Goal: Transaction & Acquisition: Purchase product/service

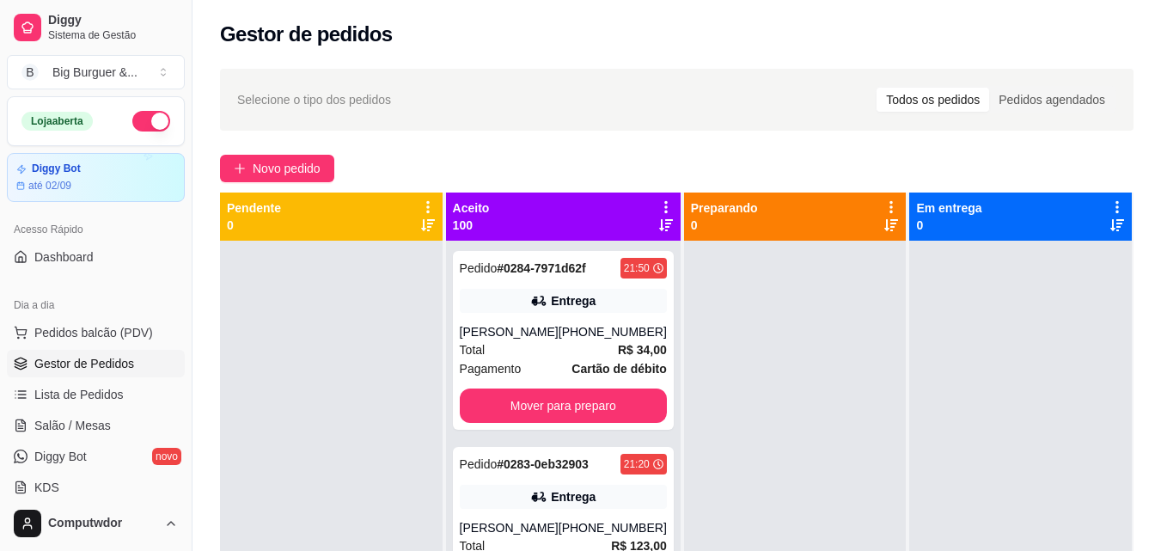
click at [296, 155] on button "Novo pedido" at bounding box center [277, 168] width 114 height 27
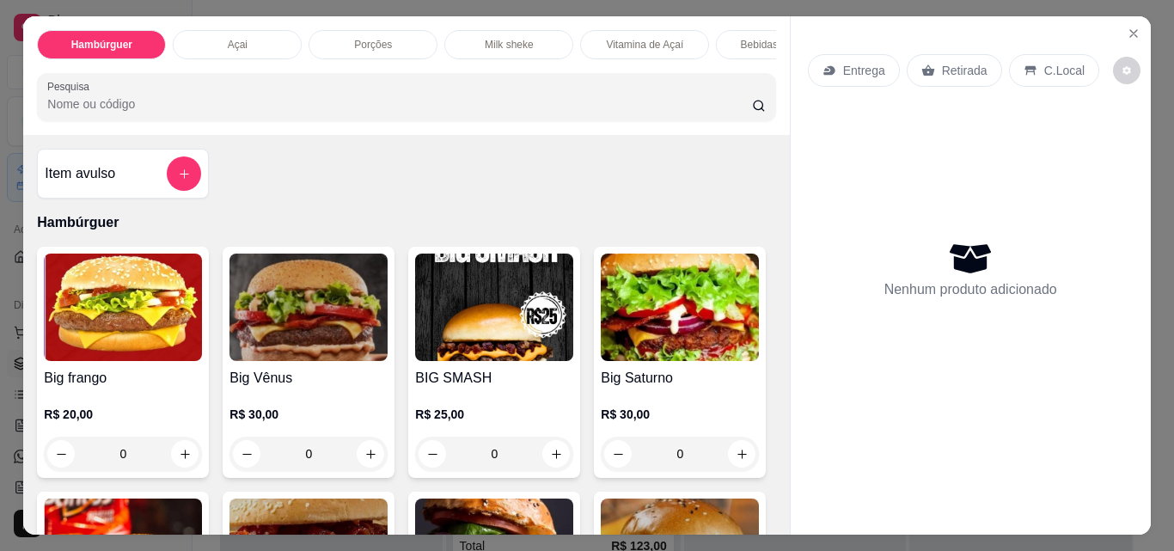
click at [228, 38] on p "Açai" at bounding box center [238, 45] width 20 height 14
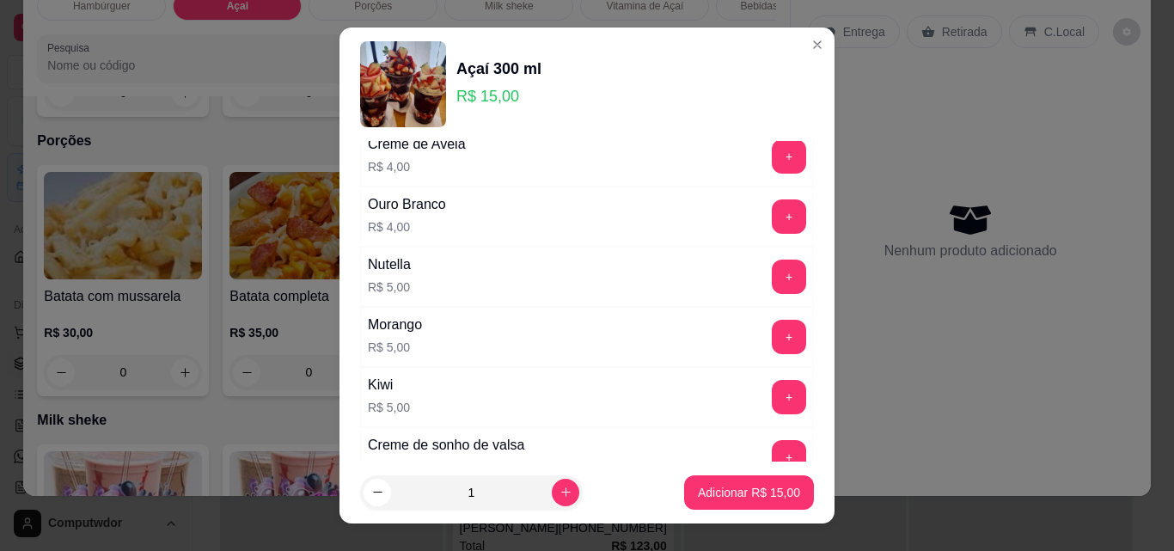
scroll to position [1496, 0]
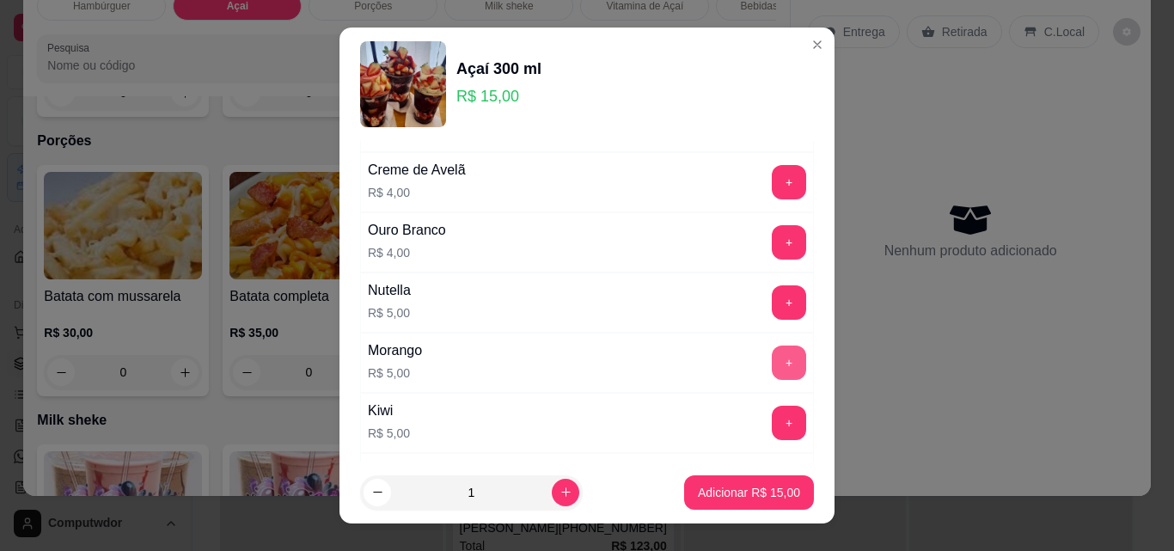
click at [772, 349] on button "+" at bounding box center [789, 362] width 34 height 34
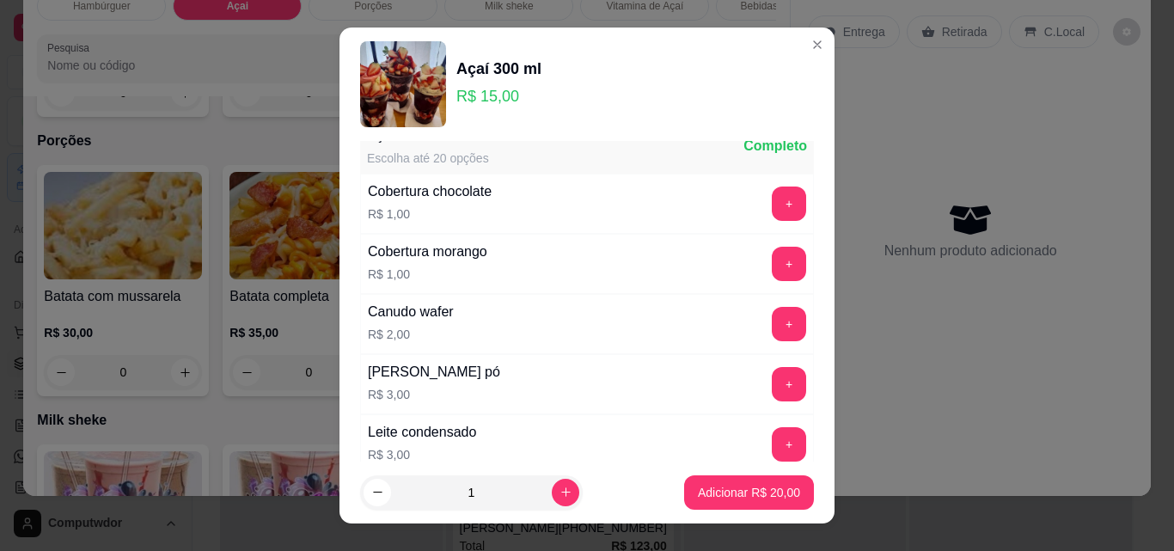
scroll to position [86, 0]
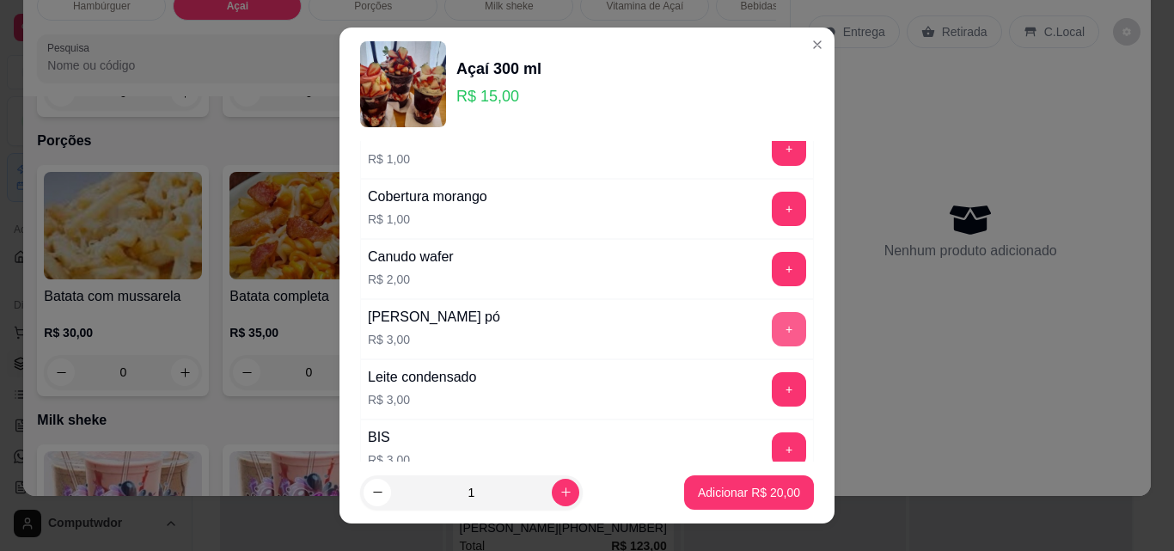
click at [772, 322] on button "+" at bounding box center [789, 329] width 34 height 34
click at [772, 388] on button "+" at bounding box center [789, 389] width 34 height 34
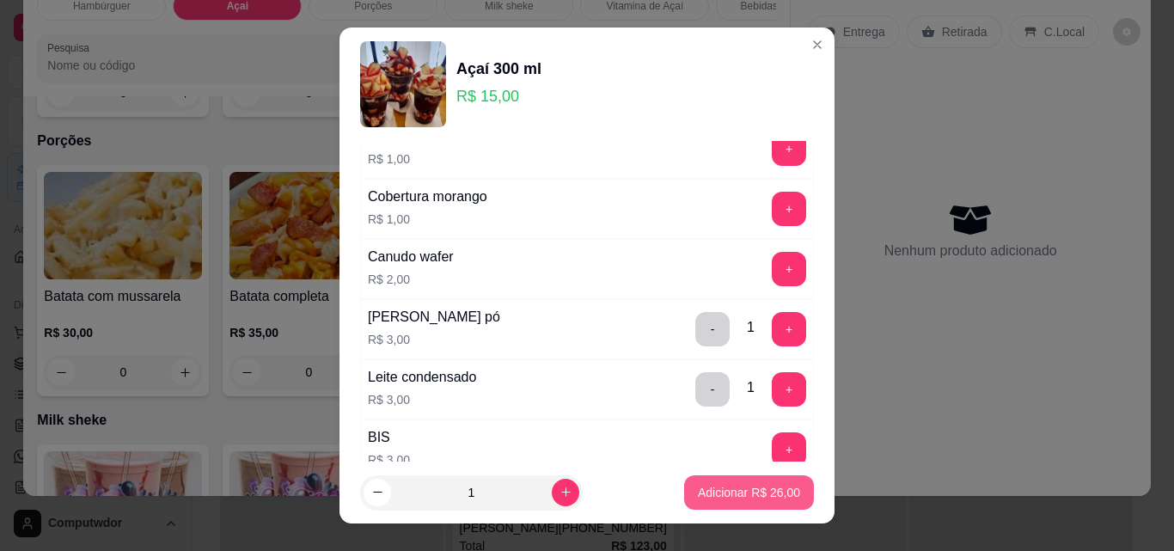
click at [729, 496] on p "Adicionar R$ 26,00" at bounding box center [749, 492] width 102 height 17
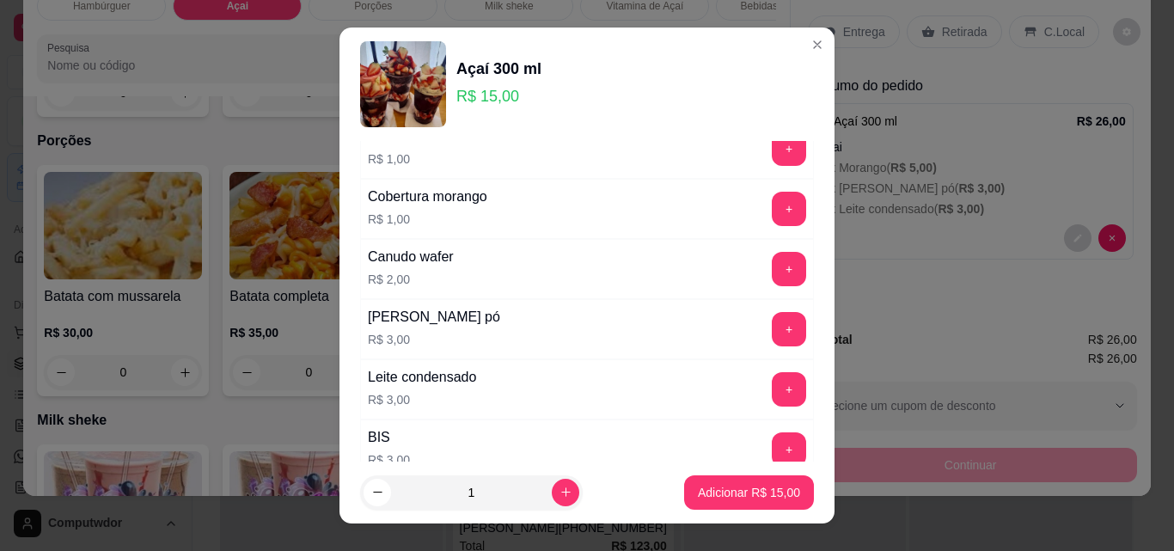
drag, startPoint x: 740, startPoint y: 377, endPoint x: 758, endPoint y: 379, distance: 18.1
click at [765, 376] on div "+" at bounding box center [789, 389] width 48 height 34
click at [772, 379] on button "+" at bounding box center [789, 389] width 34 height 34
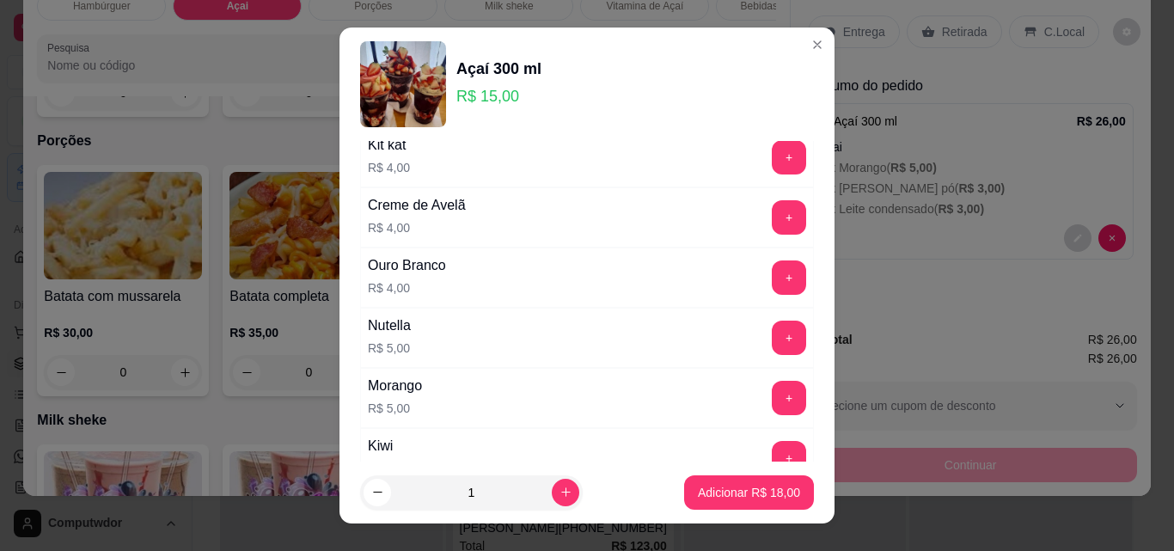
scroll to position [1547, 0]
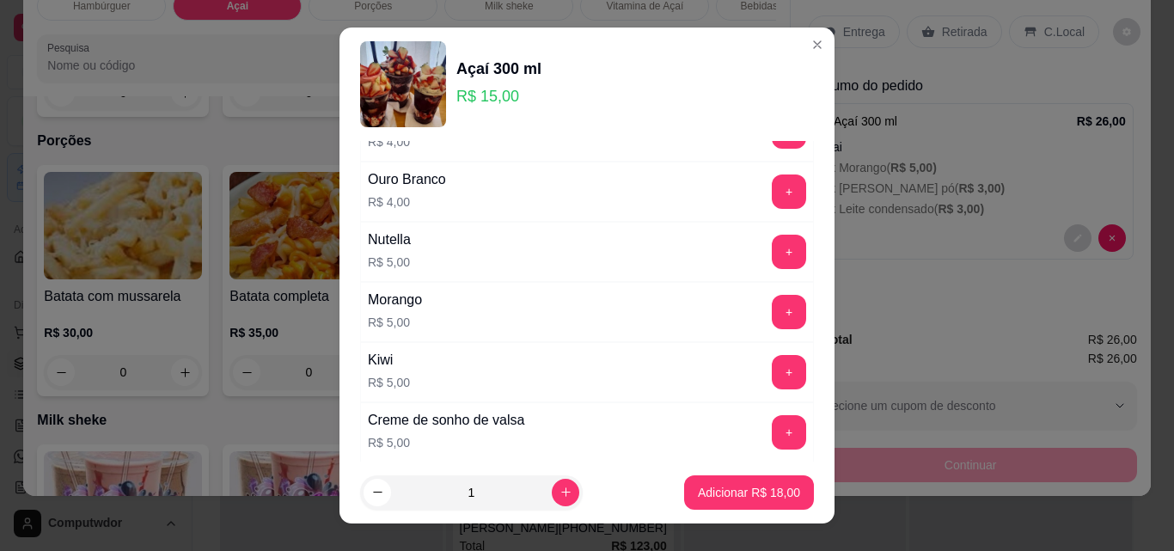
click at [775, 308] on div "+" at bounding box center [789, 312] width 48 height 34
click at [772, 309] on button "+" at bounding box center [789, 313] width 34 height 34
click at [743, 481] on button "Adicionar R$ 23,00" at bounding box center [749, 492] width 130 height 34
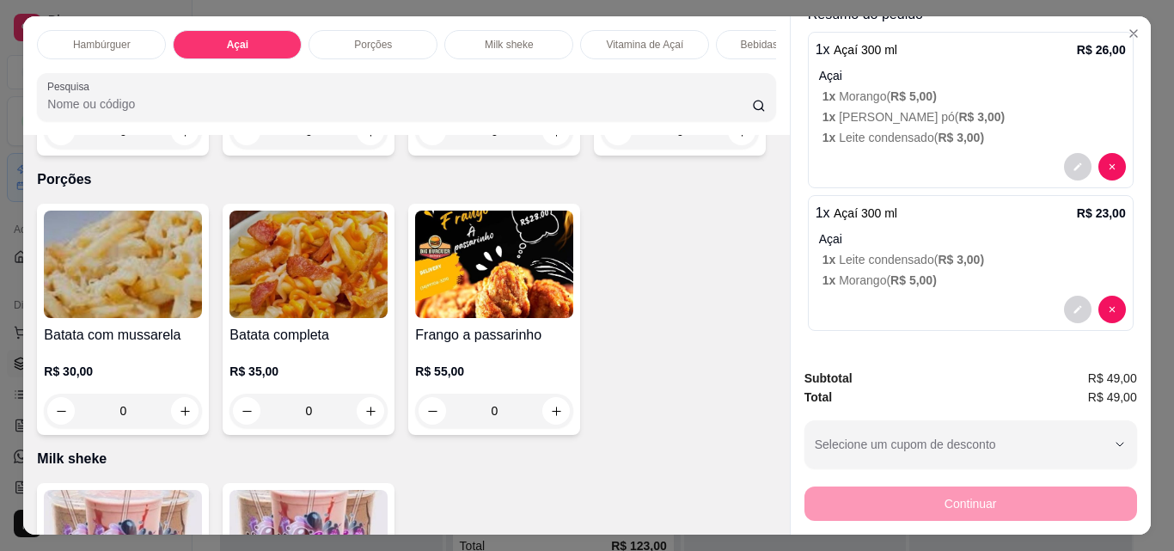
scroll to position [0, 0]
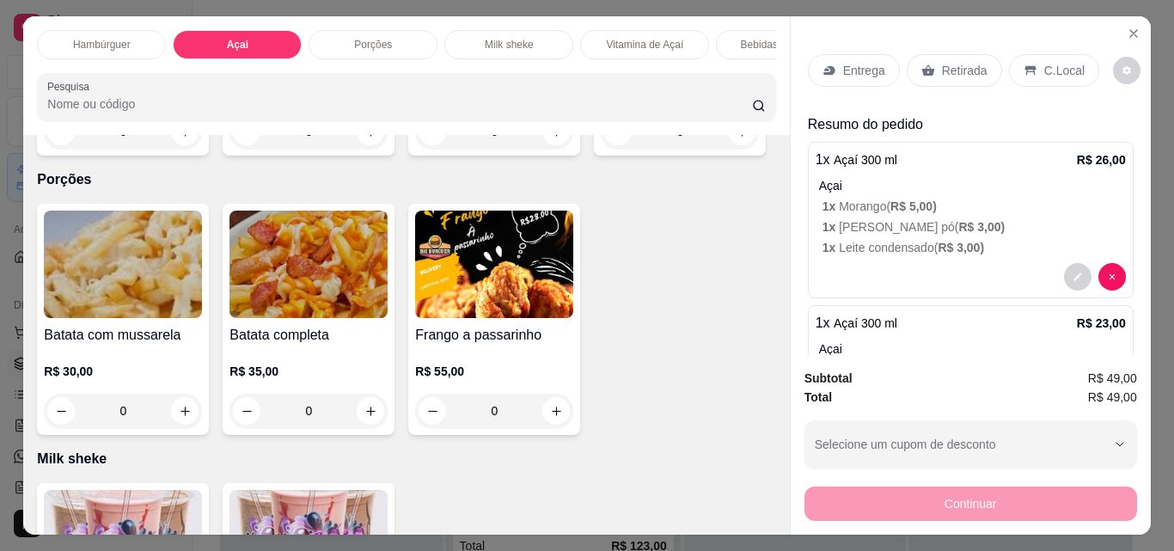
click at [858, 64] on p "Entrega" at bounding box center [864, 70] width 42 height 17
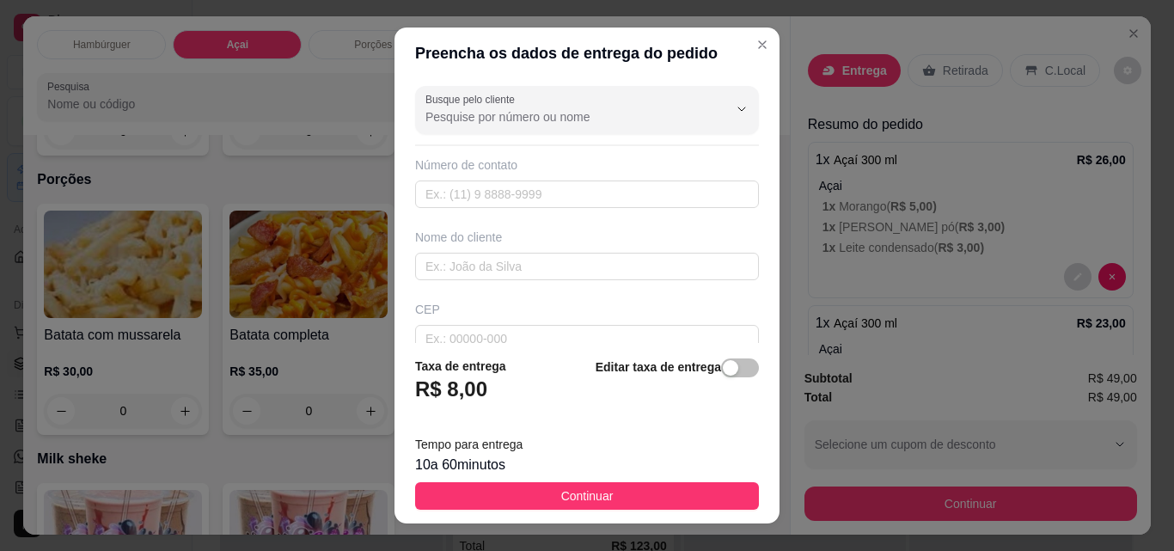
scroll to position [86, 0]
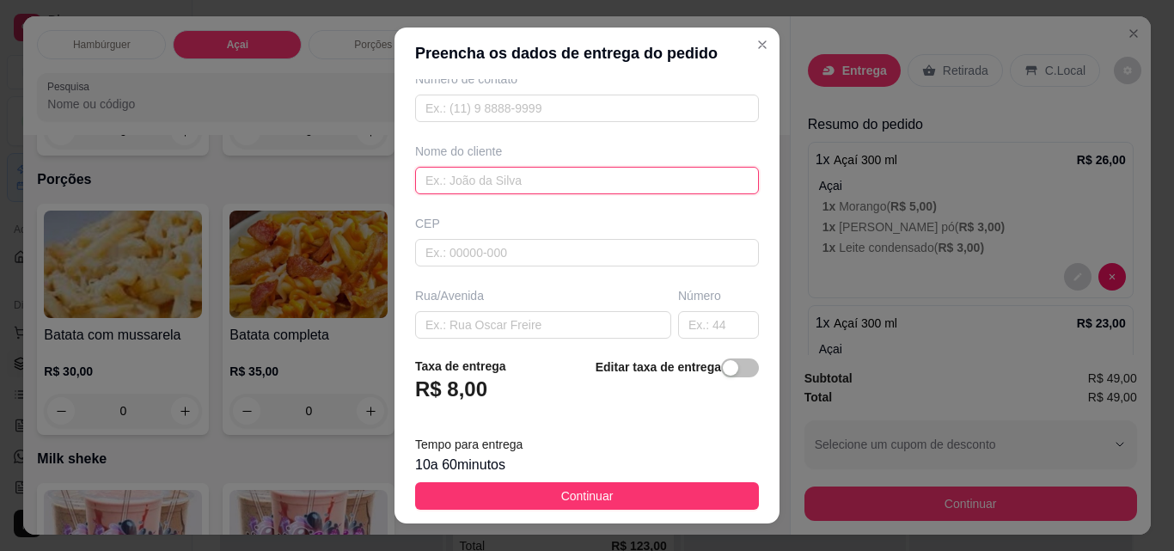
click at [500, 182] on input "text" at bounding box center [587, 180] width 344 height 27
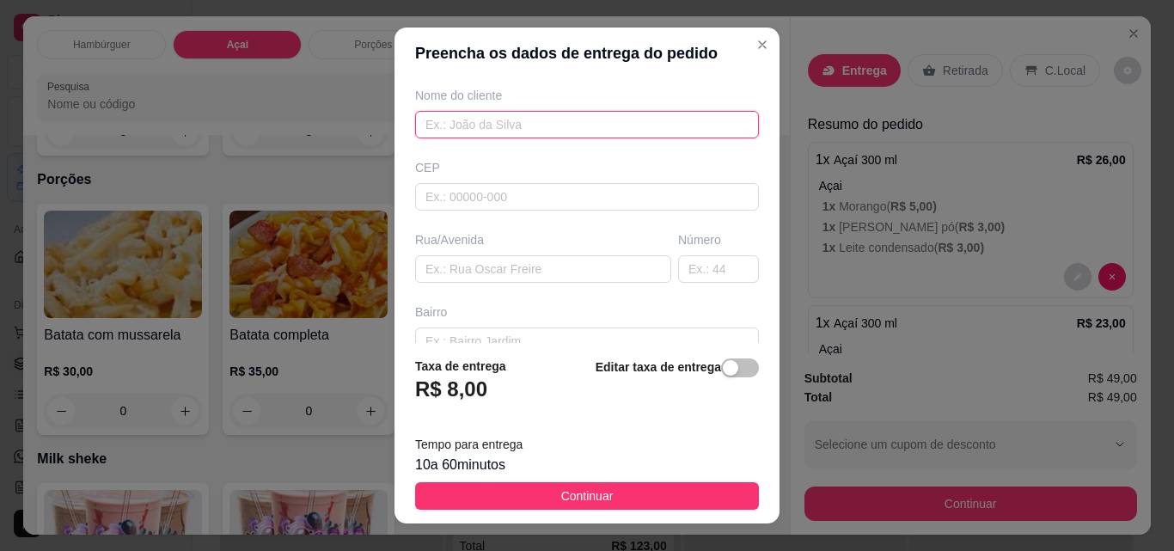
scroll to position [172, 0]
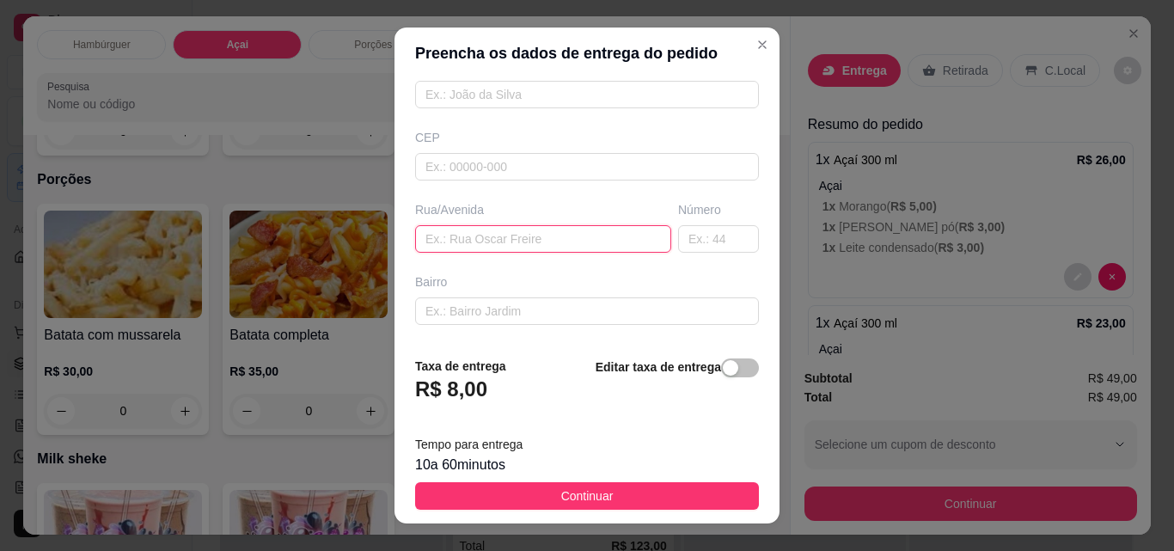
click at [499, 228] on input "text" at bounding box center [543, 238] width 256 height 27
paste input "[STREET_ADDRESS][PERSON_NAME]"
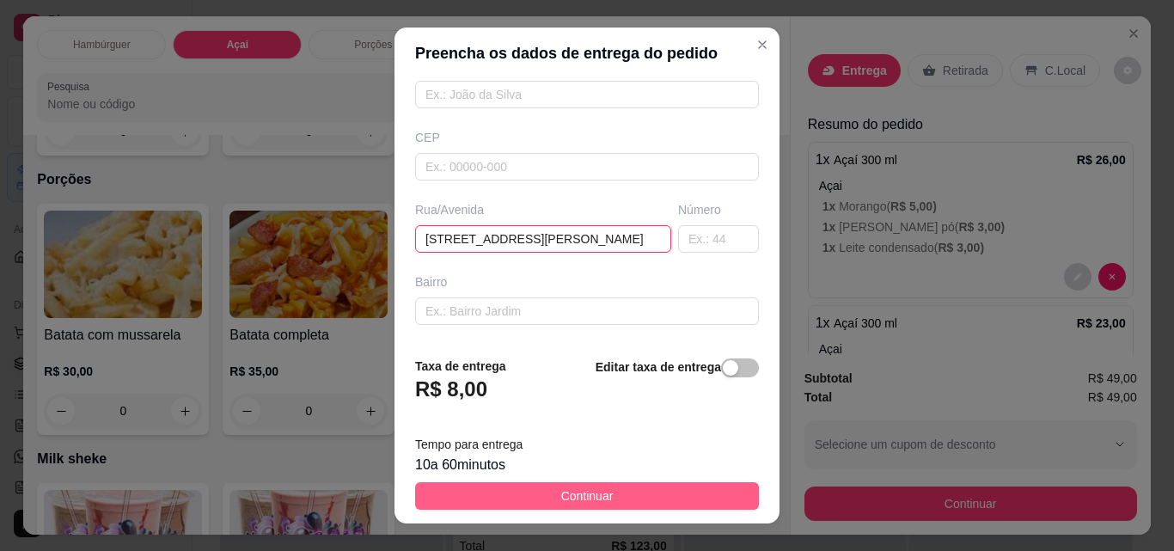
type input "[STREET_ADDRESS][PERSON_NAME]"
click at [642, 493] on button "Continuar" at bounding box center [587, 495] width 344 height 27
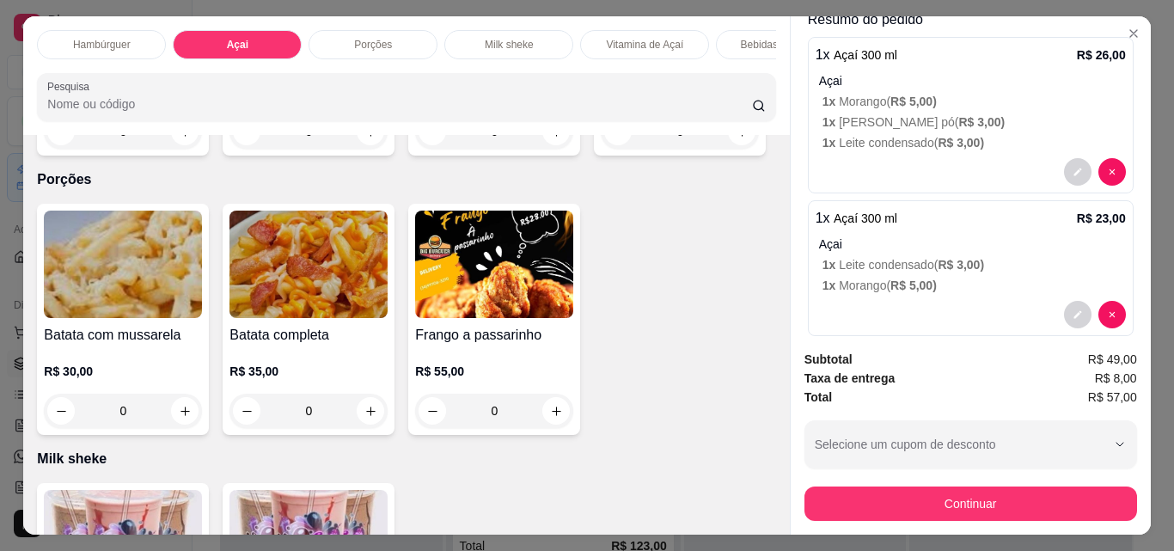
scroll to position [241, 0]
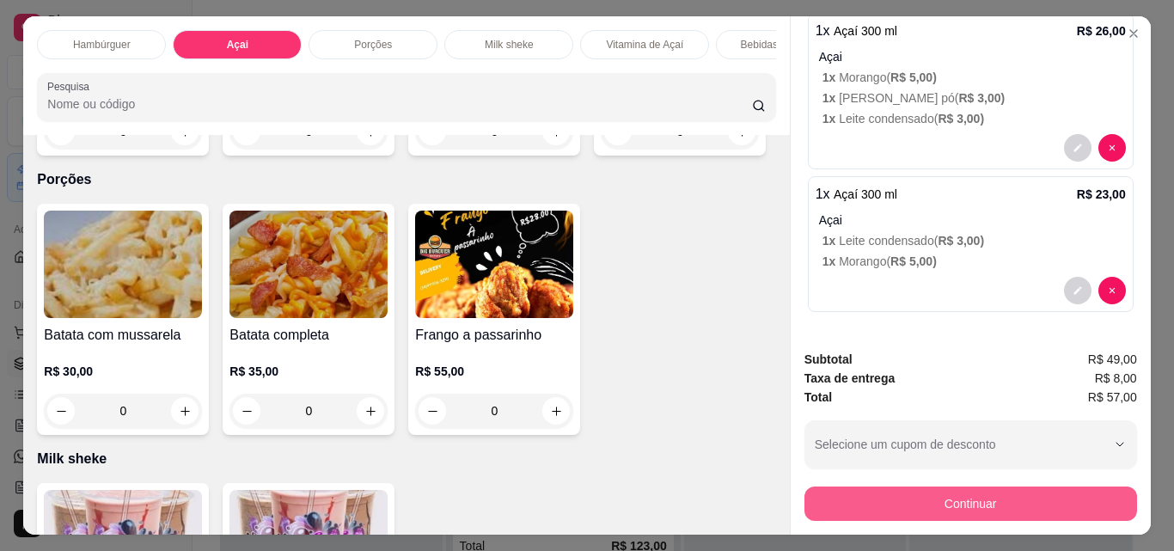
click at [1020, 496] on button "Continuar" at bounding box center [970, 503] width 333 height 34
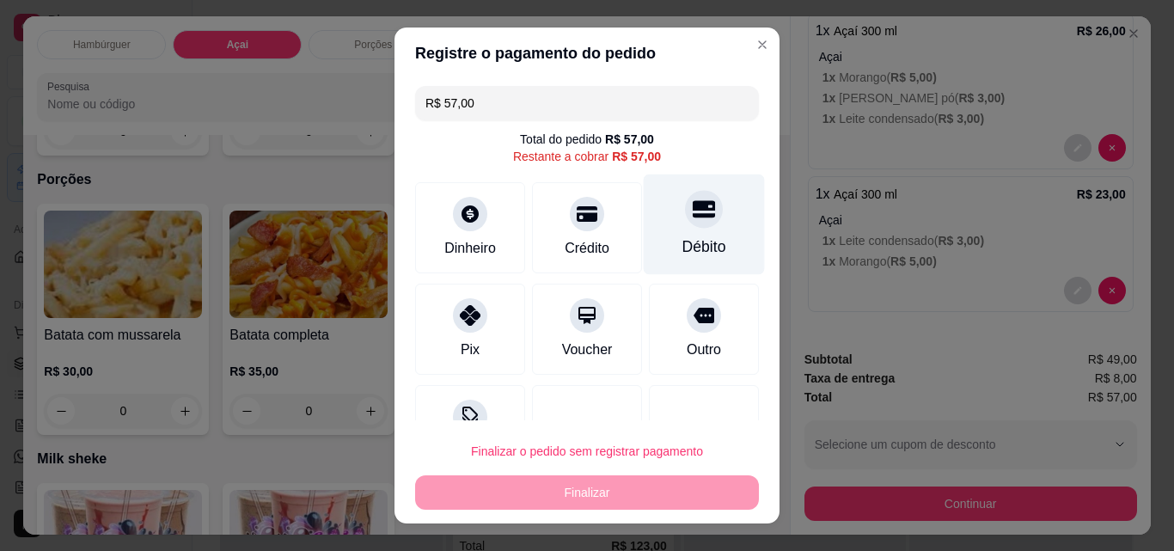
click at [673, 229] on div "Débito" at bounding box center [704, 224] width 121 height 101
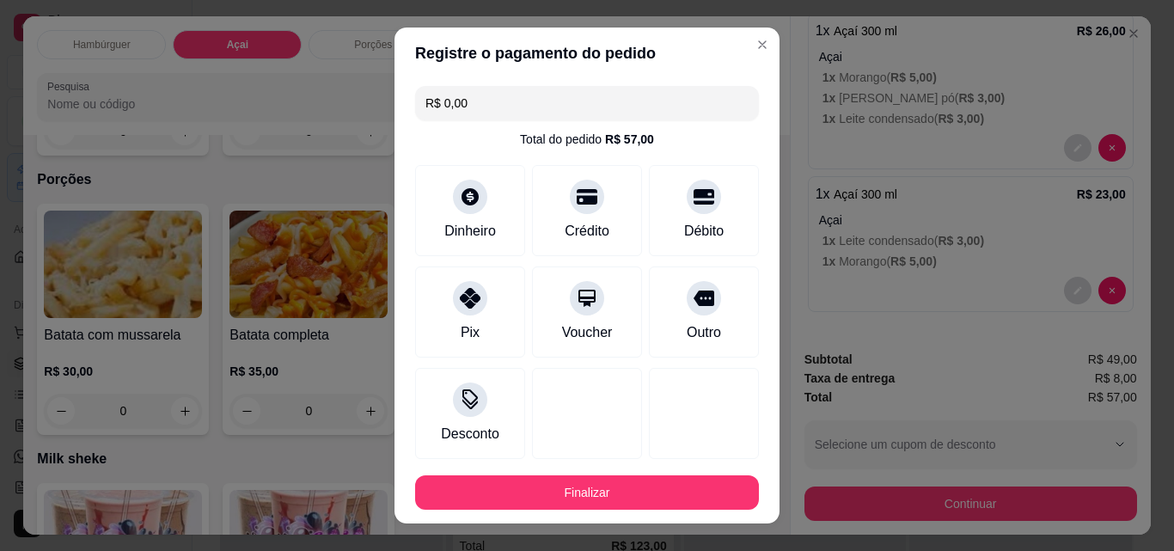
click at [584, 470] on footer "Finalizar" at bounding box center [586, 492] width 385 height 62
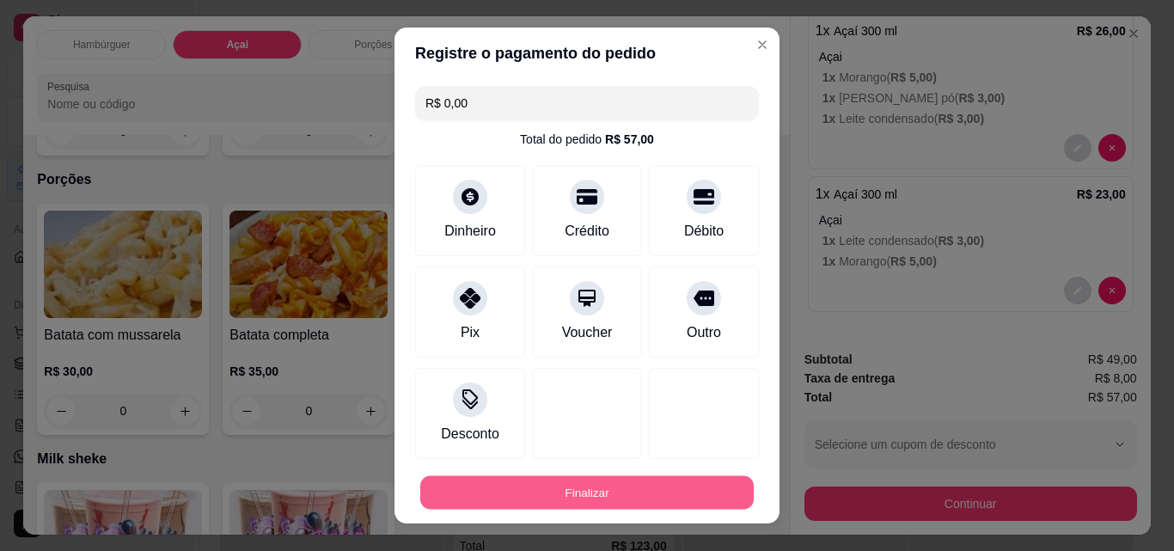
click at [620, 499] on button "Finalizar" at bounding box center [586, 493] width 333 height 34
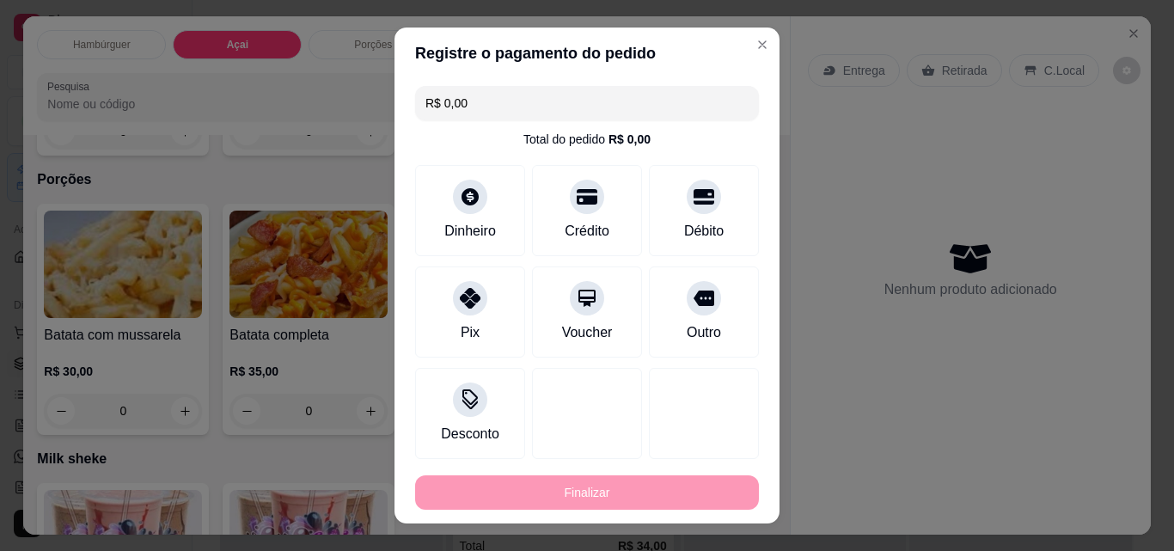
type input "-R$ 57,00"
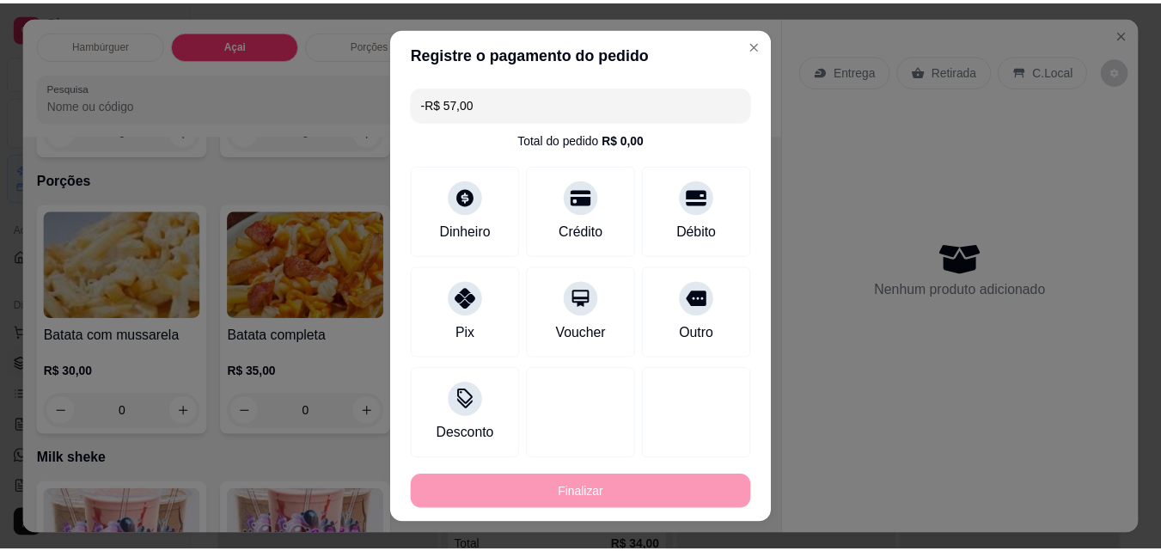
scroll to position [0, 0]
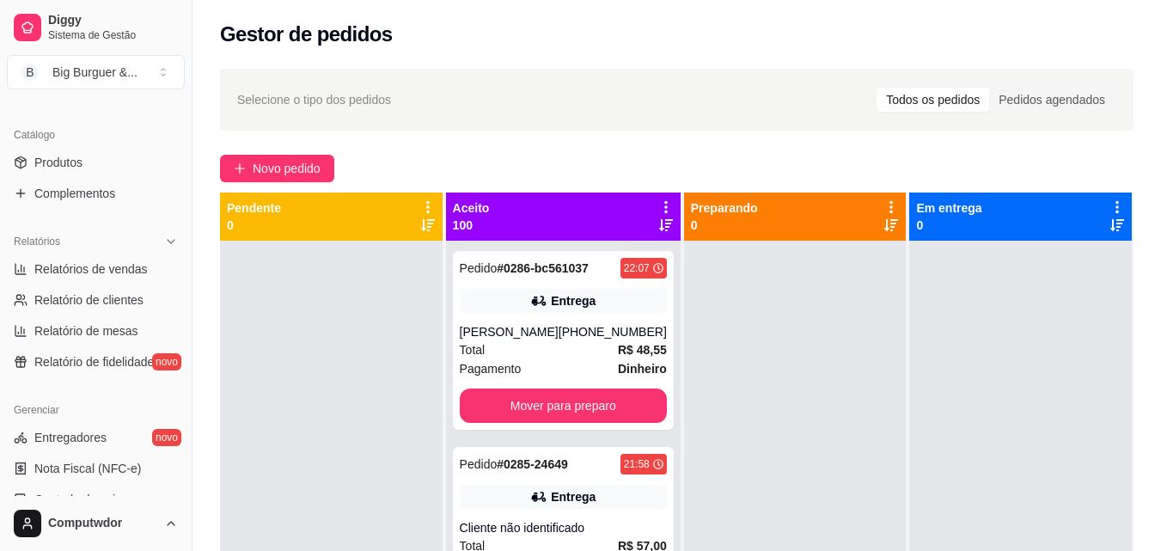
scroll to position [430, 0]
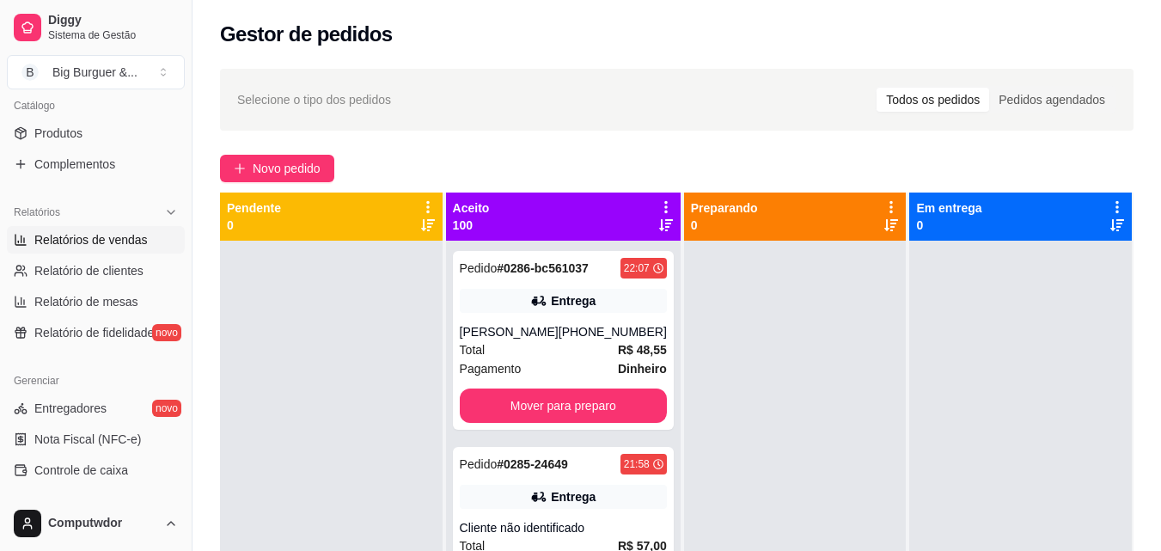
click at [120, 238] on span "Relatórios de vendas" at bounding box center [90, 239] width 113 height 17
select select "ALL"
select select "0"
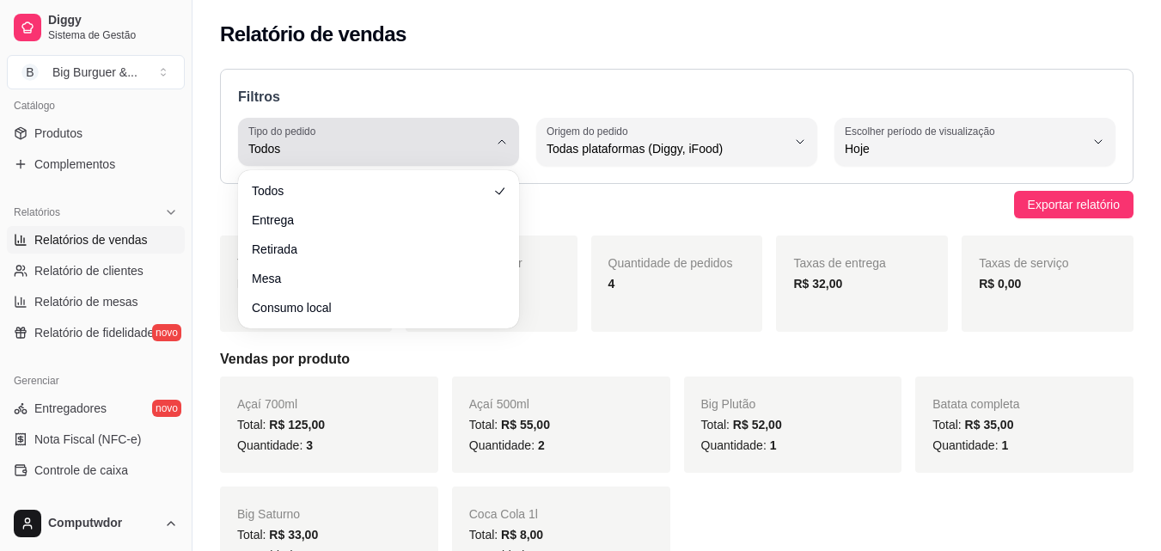
click at [408, 155] on span "Todos" at bounding box center [368, 148] width 240 height 17
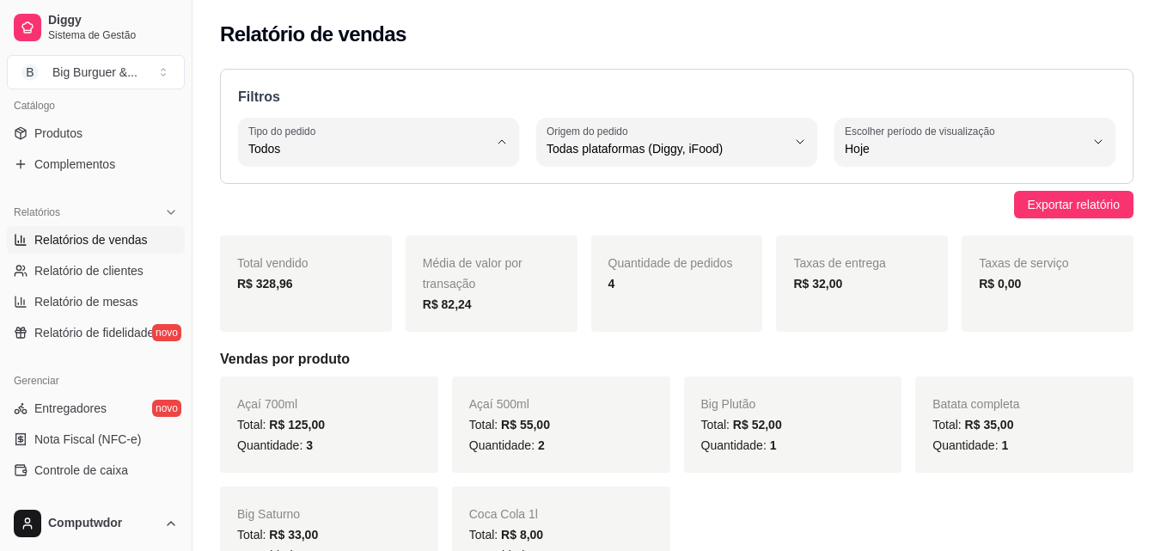
click at [314, 214] on span "Entrega" at bounding box center [370, 218] width 227 height 16
type input "DELIVERY"
select select "DELIVERY"
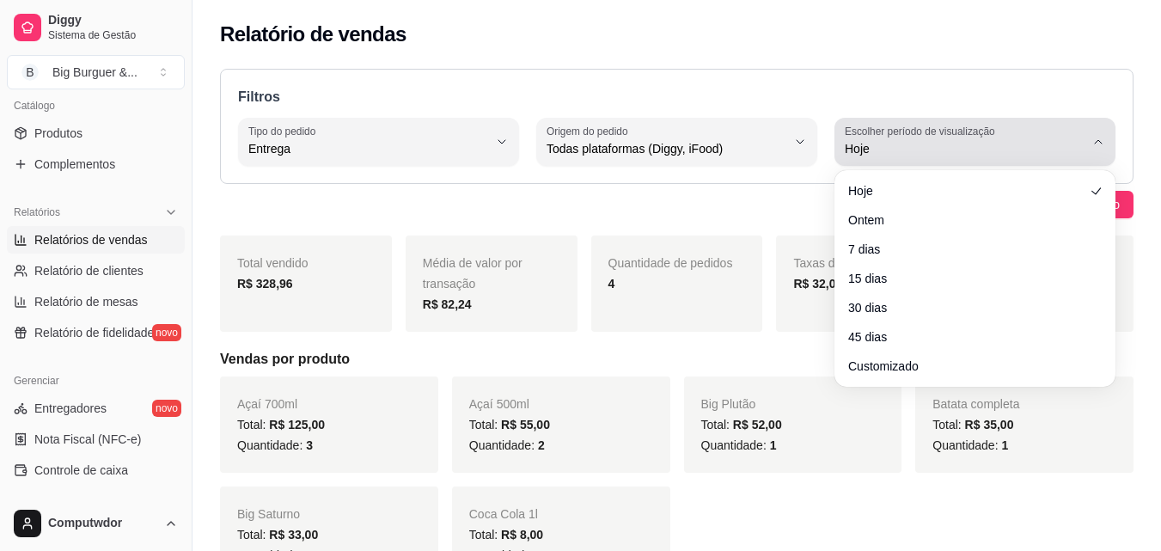
click at [961, 137] on label "Escolher período de visualização" at bounding box center [923, 131] width 156 height 15
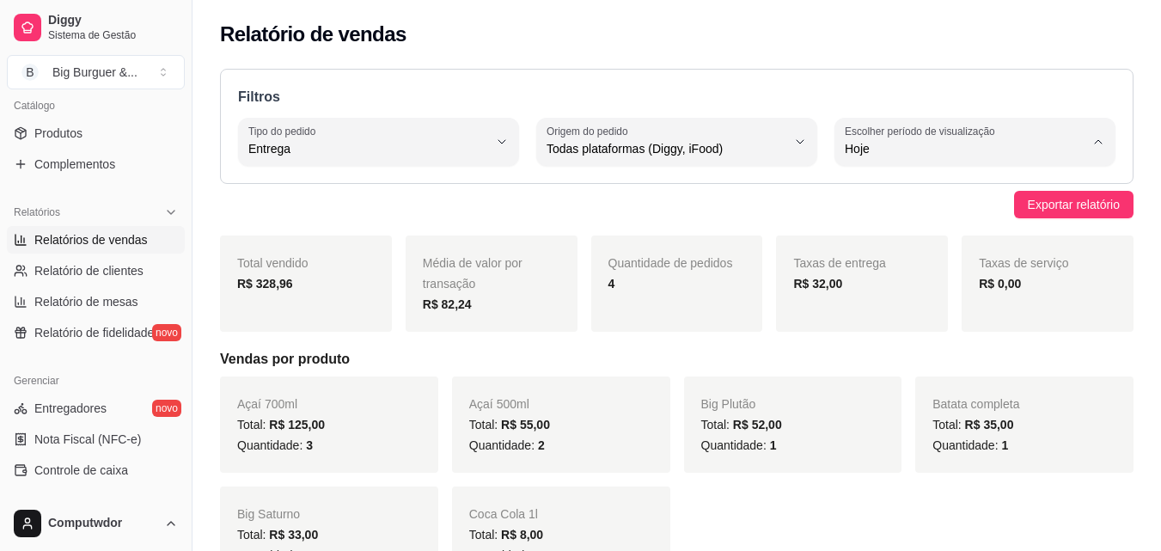
click at [872, 309] on span "30 dias" at bounding box center [966, 302] width 227 height 16
type input "30"
select select "30"
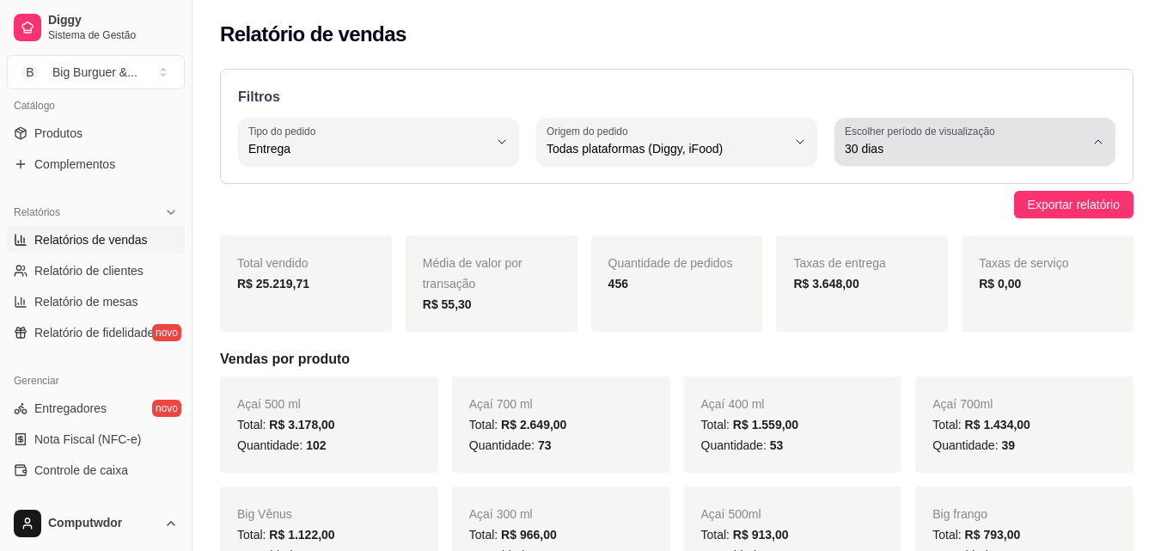
click at [909, 152] on span "30 dias" at bounding box center [965, 148] width 240 height 17
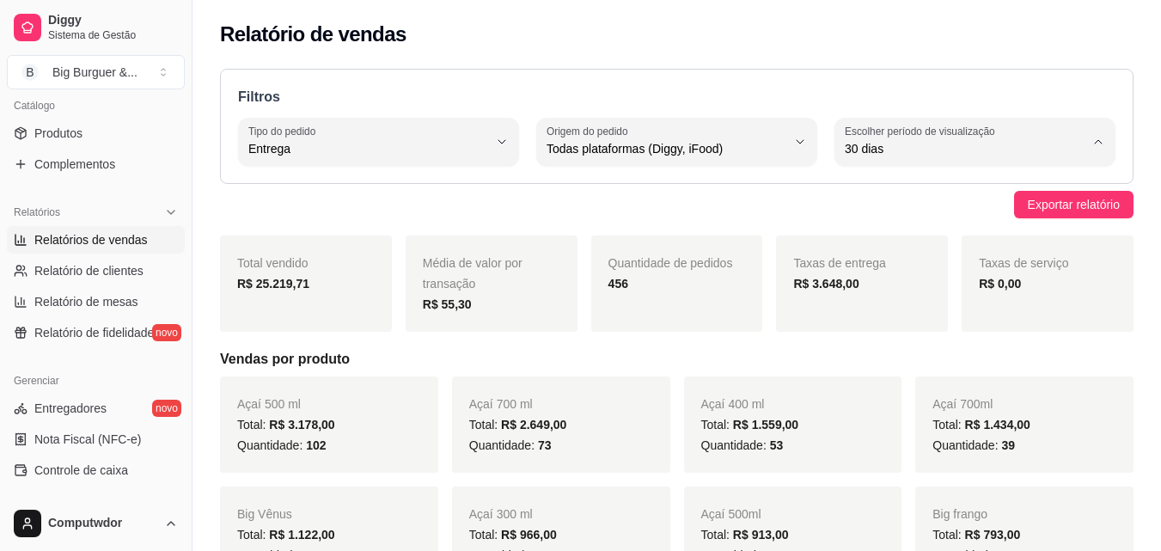
click at [881, 331] on span "45 dias" at bounding box center [966, 330] width 227 height 16
type input "45"
select select "45"
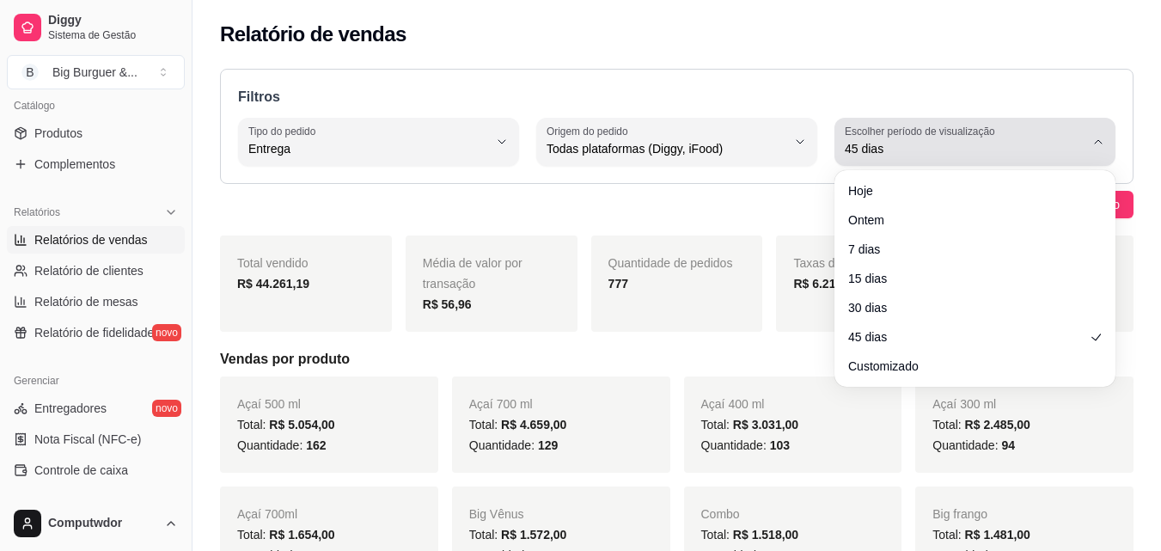
click at [1030, 135] on div "45 dias" at bounding box center [965, 142] width 240 height 34
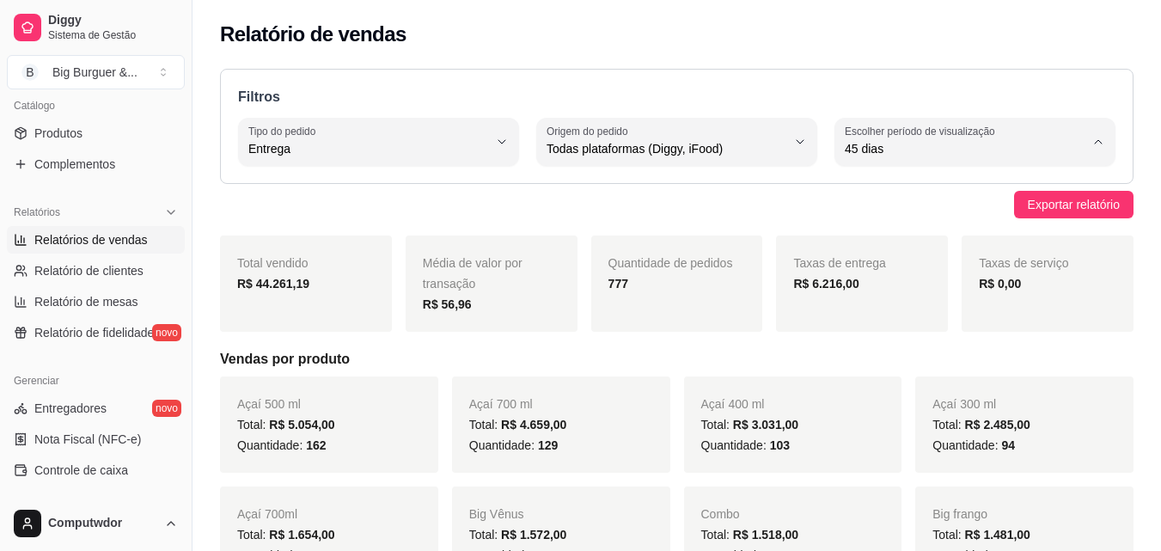
click at [879, 308] on span "30 dias" at bounding box center [966, 302] width 227 height 16
type input "30"
select select "30"
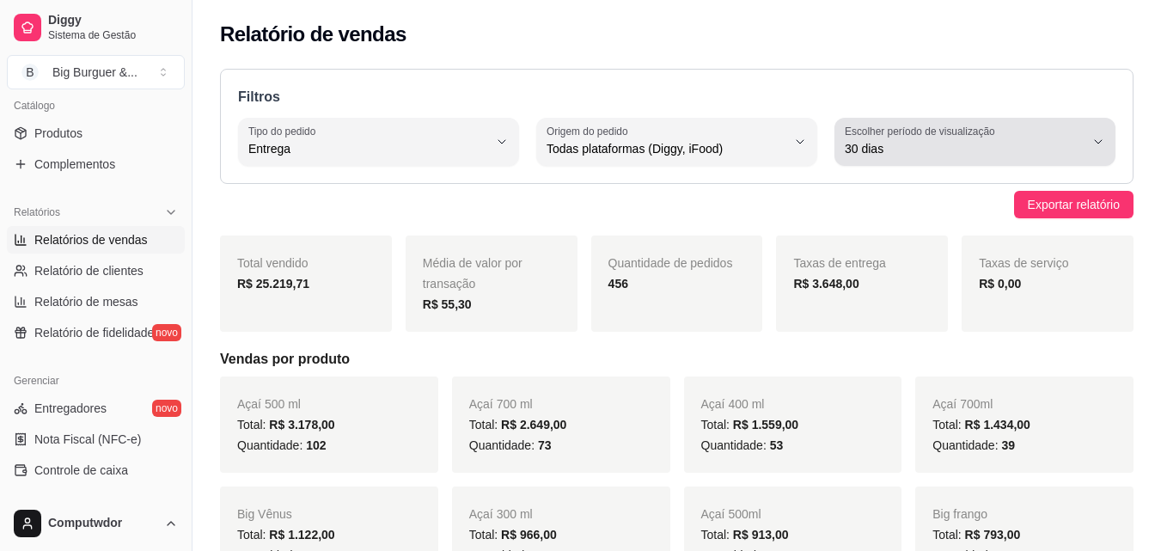
click at [945, 134] on label "Escolher período de visualização" at bounding box center [923, 131] width 156 height 15
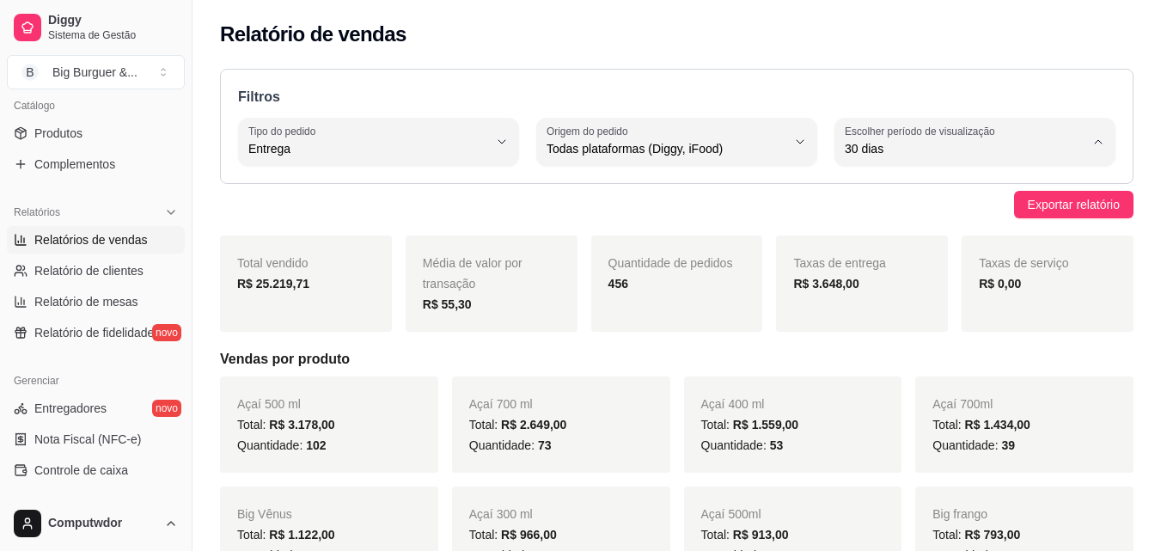
click at [913, 331] on span "45 dias" at bounding box center [966, 330] width 227 height 16
type input "45"
select select "45"
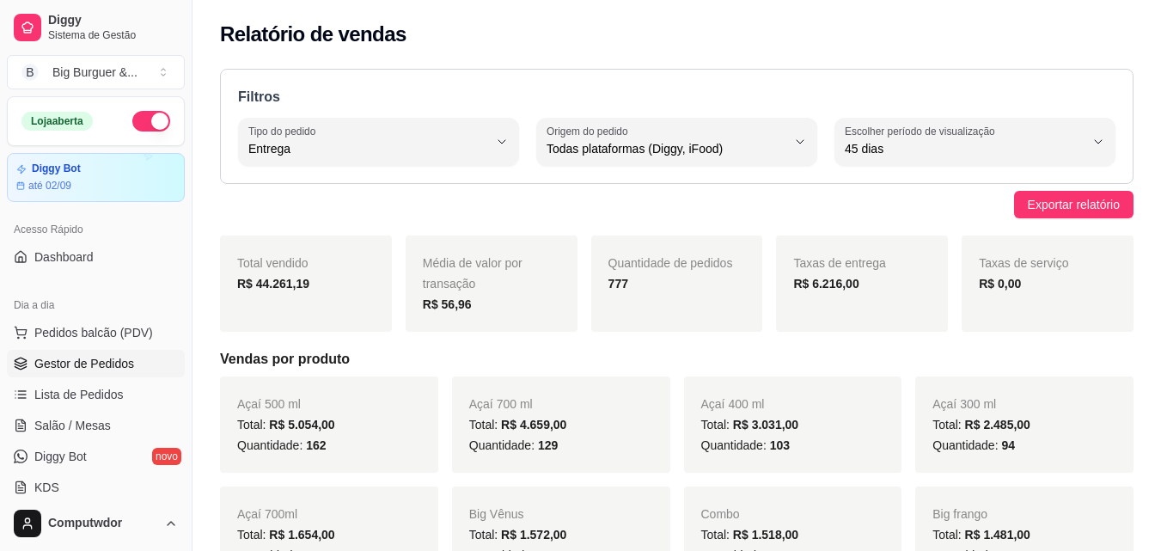
click at [115, 363] on span "Gestor de Pedidos" at bounding box center [84, 363] width 100 height 17
